Goal: Find specific page/section: Find specific page/section

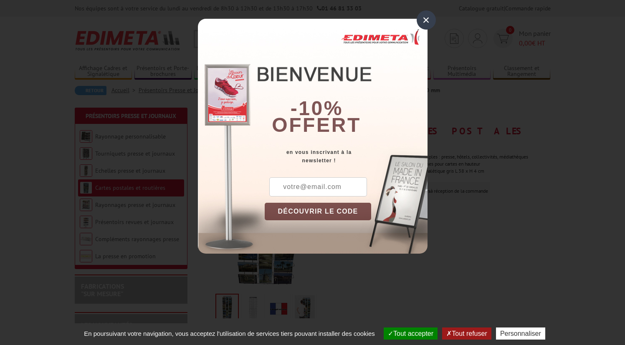
click at [427, 21] on div "×" at bounding box center [425, 19] width 19 height 19
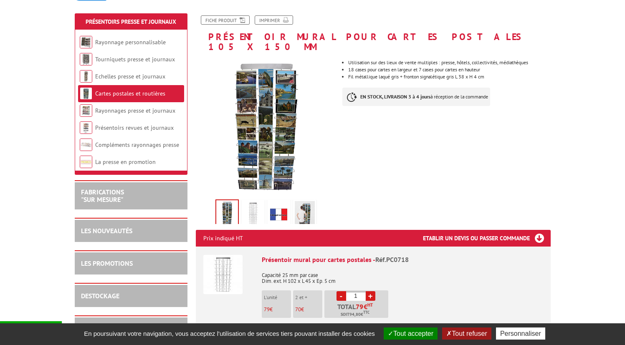
scroll to position [78, 0]
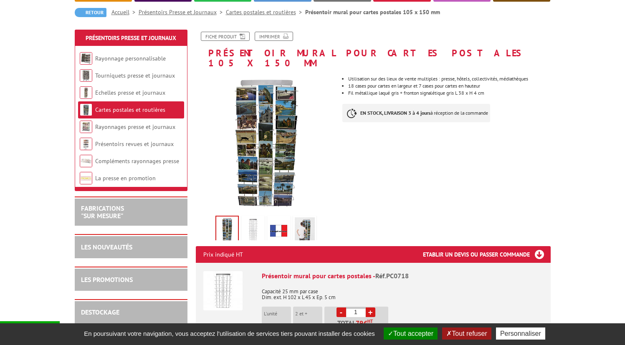
click at [301, 219] on img at bounding box center [305, 230] width 20 height 26
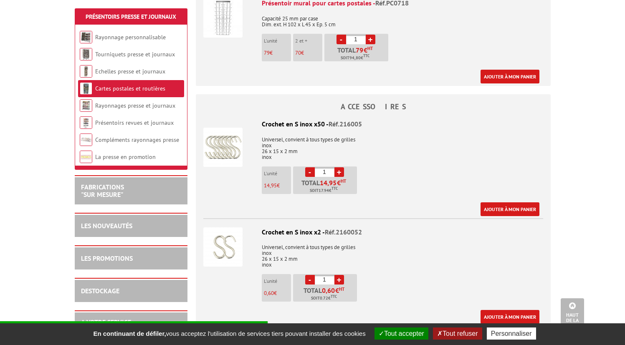
scroll to position [205, 0]
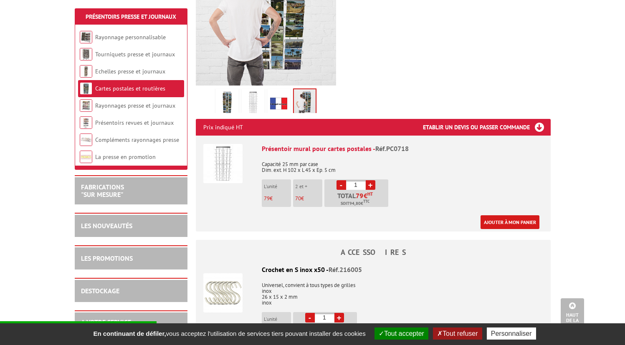
click at [128, 86] on link "Cartes postales et routières" at bounding box center [130, 89] width 70 height 8
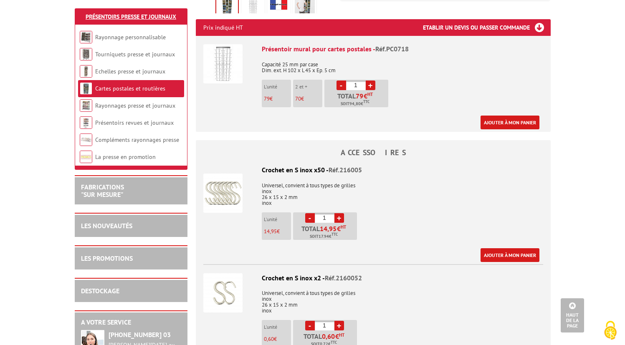
scroll to position [332, 0]
